Goal: Information Seeking & Learning: Learn about a topic

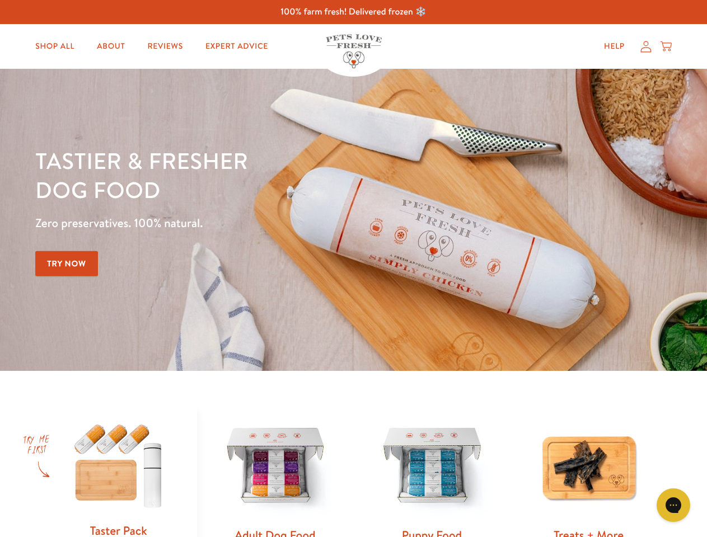
click at [353, 269] on div "Tastier & fresher dog food Zero preservatives. 100% natural. Try Now" at bounding box center [247, 220] width 424 height 148
click at [673, 505] on icon "Gorgias live chat" at bounding box center [673, 505] width 11 height 11
